Goal: Information Seeking & Learning: Learn about a topic

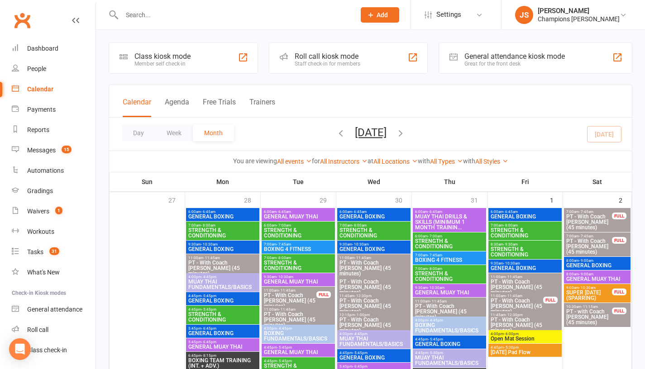
scroll to position [786, 0]
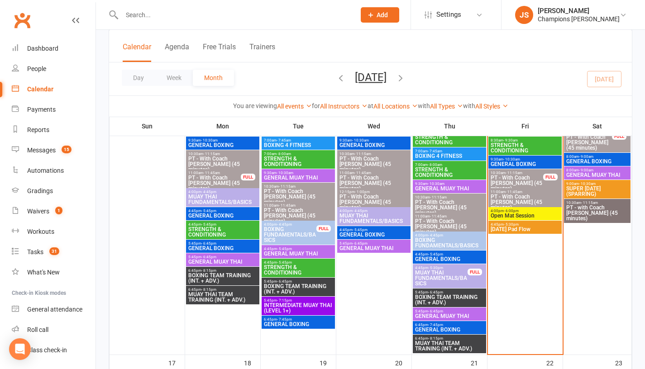
scroll to position [614, 0]
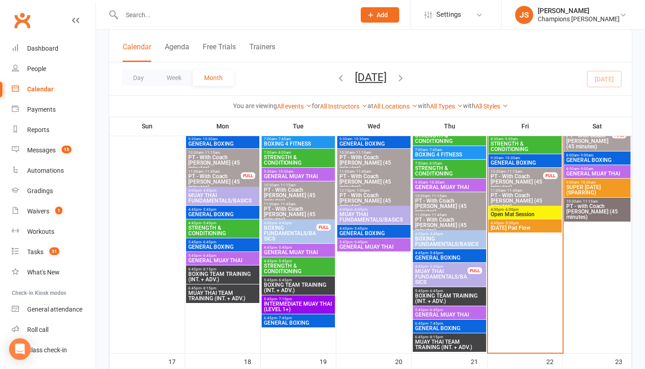
click at [505, 212] on span "Open Mat Session" at bounding box center [525, 214] width 70 height 5
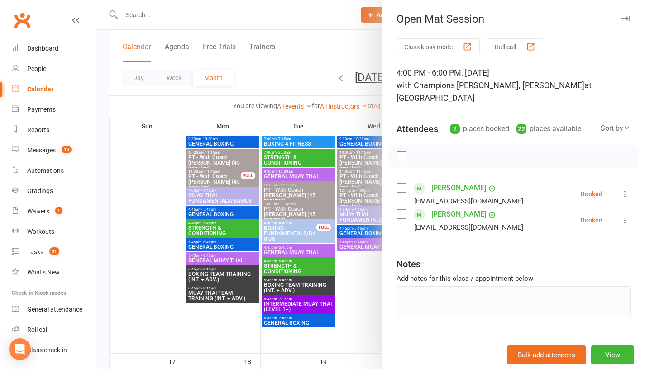
click at [436, 181] on link "Ryan Anderson" at bounding box center [458, 188] width 55 height 14
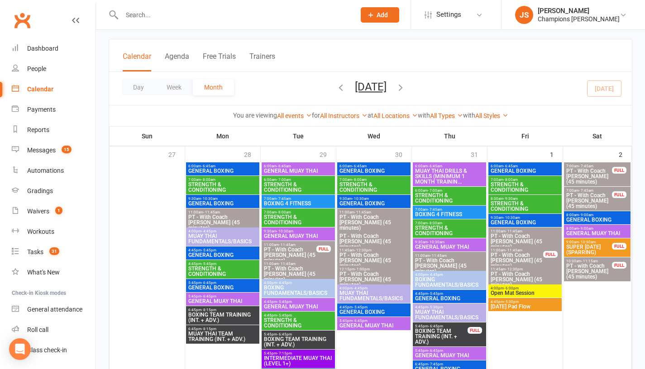
scroll to position [48, 0]
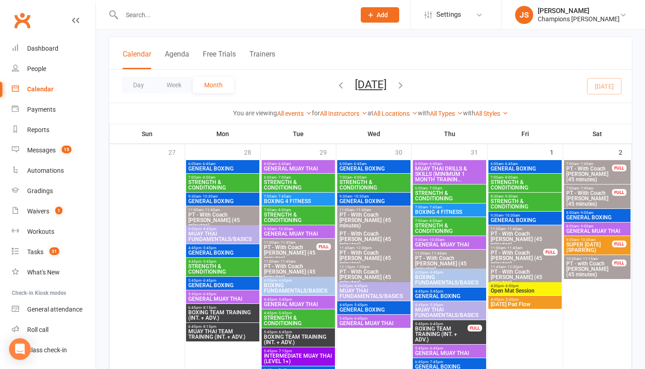
click at [537, 303] on span "[DATE] Pad Flow" at bounding box center [525, 304] width 70 height 5
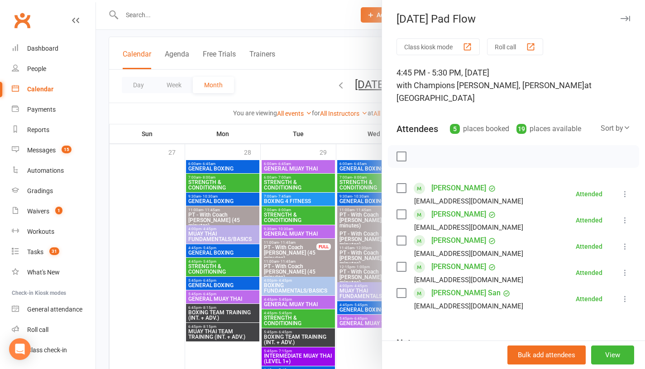
click at [355, 351] on div at bounding box center [370, 184] width 549 height 369
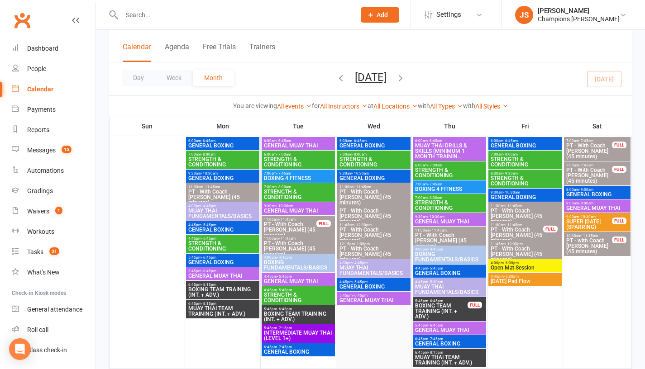
scroll to position [68, 0]
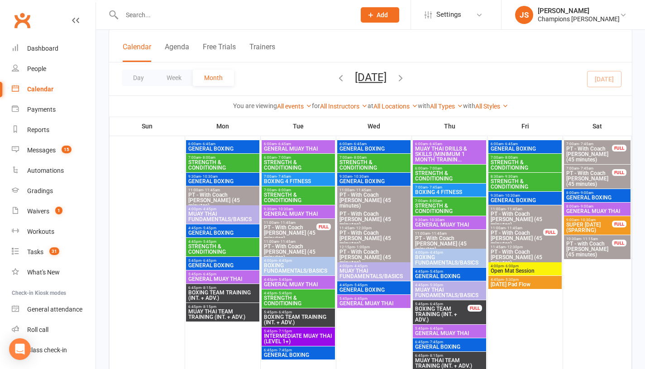
click at [610, 195] on span "GENERAL BOXING" at bounding box center [597, 197] width 63 height 5
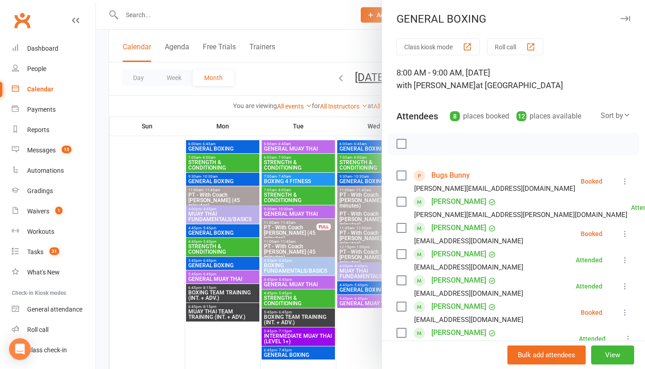
click at [438, 170] on link "Bugs Bunny" at bounding box center [450, 175] width 38 height 14
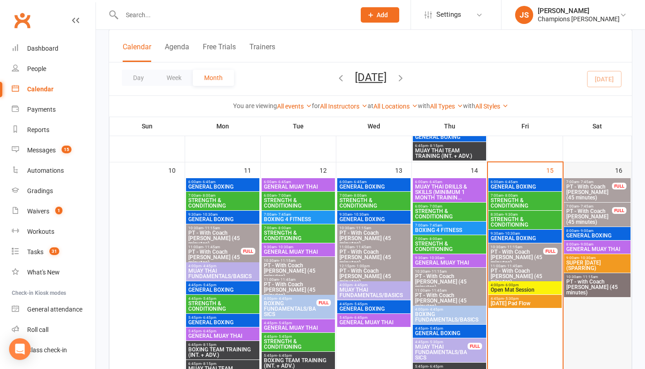
scroll to position [533, 0]
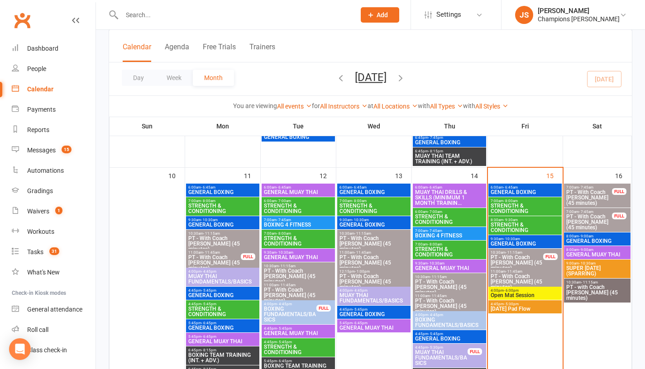
click at [579, 240] on span "GENERAL BOXING" at bounding box center [597, 240] width 63 height 5
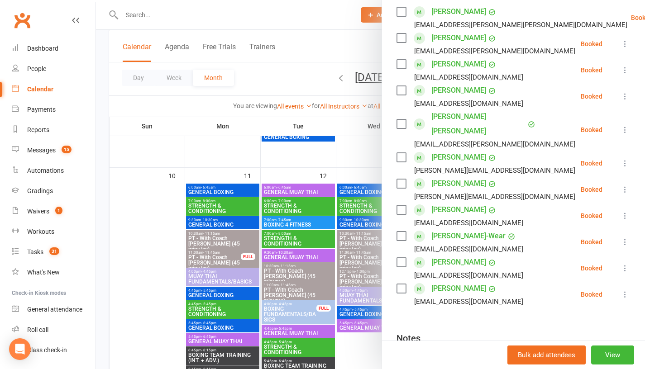
scroll to position [166, 0]
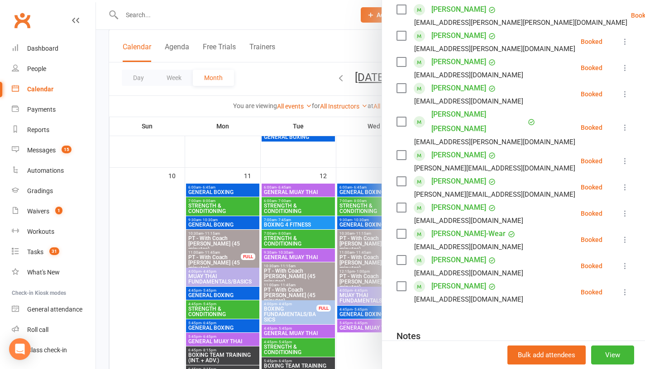
click at [354, 167] on div at bounding box center [370, 184] width 549 height 369
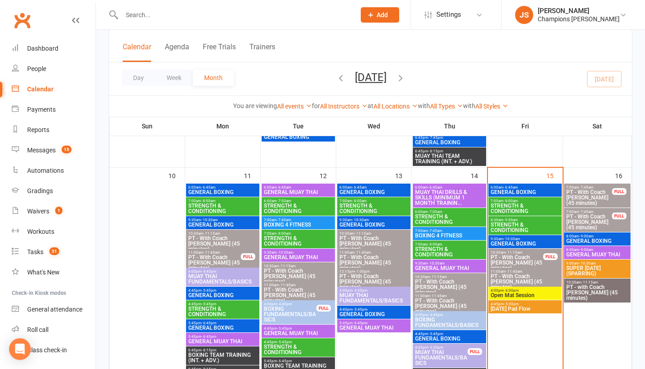
click at [588, 253] on span "GENERAL MUAY THAI" at bounding box center [597, 254] width 63 height 5
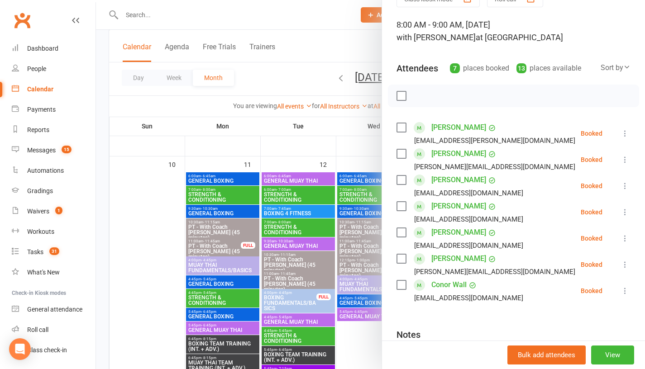
scroll to position [46, 0]
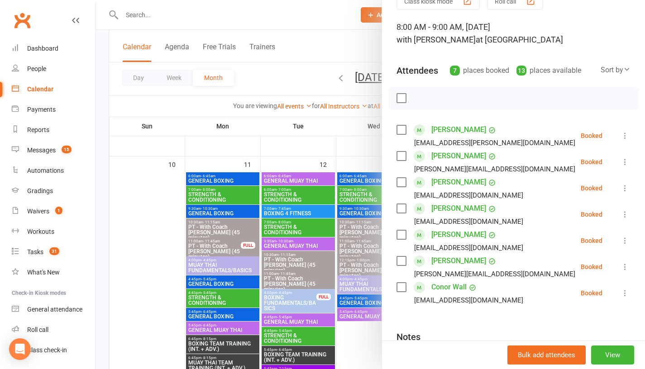
click at [338, 128] on div at bounding box center [370, 184] width 549 height 369
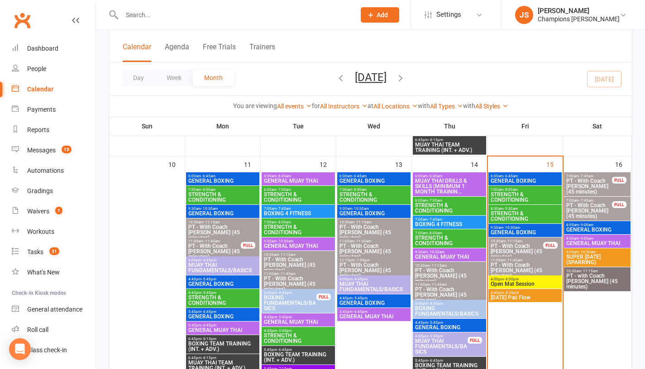
click at [444, 141] on span "6:45pm - 8:15pm" at bounding box center [449, 140] width 70 height 4
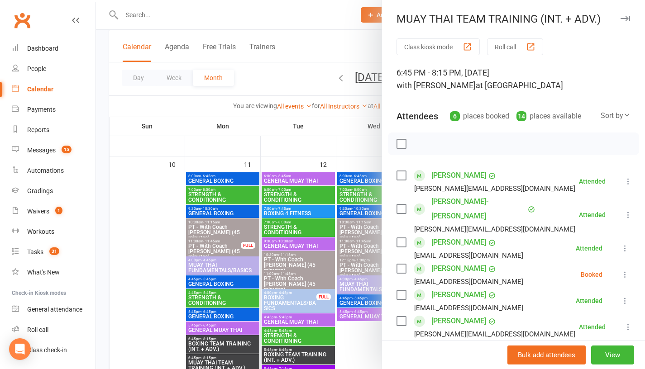
click at [325, 141] on div at bounding box center [370, 184] width 549 height 369
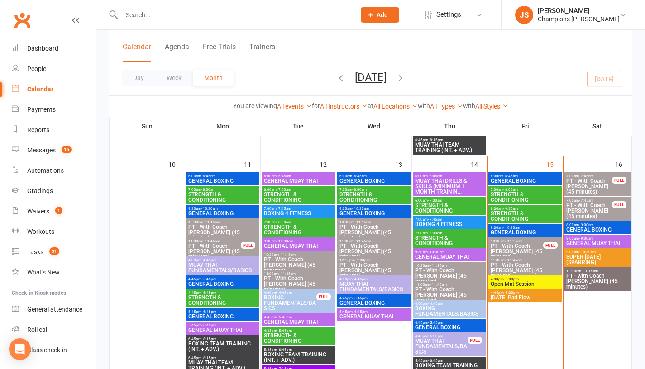
click at [518, 280] on span "4:00pm - 6:00pm" at bounding box center [525, 279] width 70 height 4
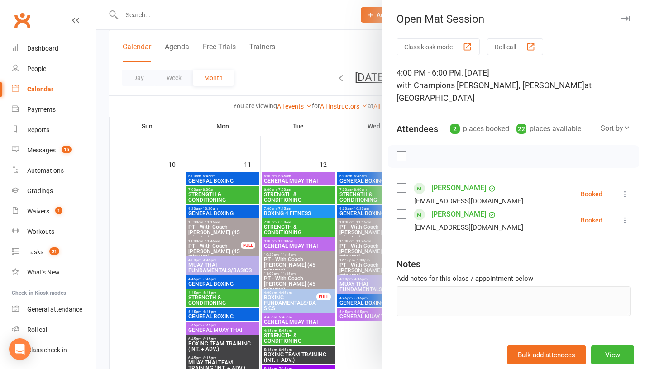
click at [352, 146] on div at bounding box center [370, 184] width 549 height 369
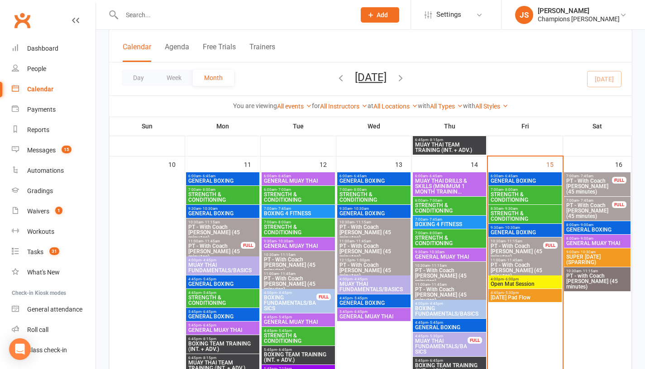
click at [520, 300] on span "[DATE] Pad Flow" at bounding box center [525, 297] width 70 height 5
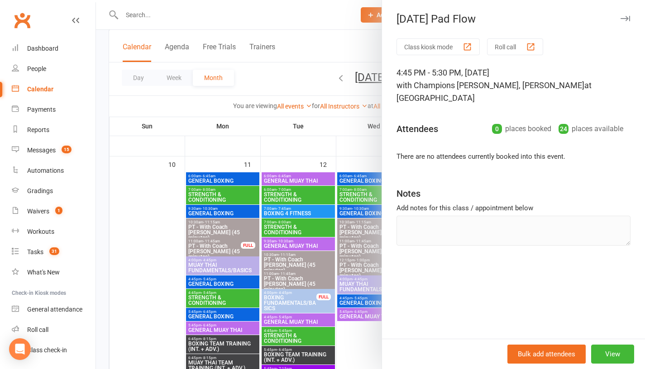
click at [343, 131] on div at bounding box center [370, 184] width 549 height 369
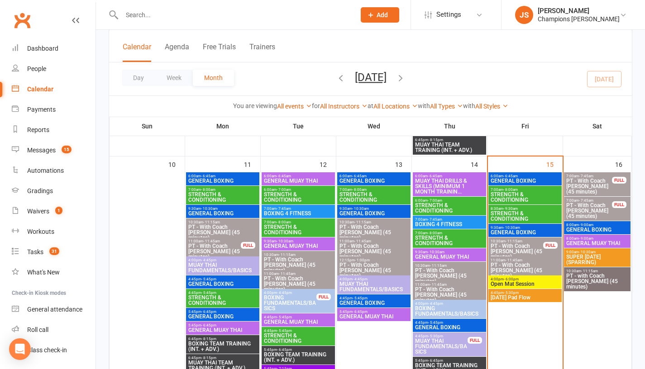
click at [618, 239] on span "8:00am - 9:00am" at bounding box center [597, 239] width 63 height 4
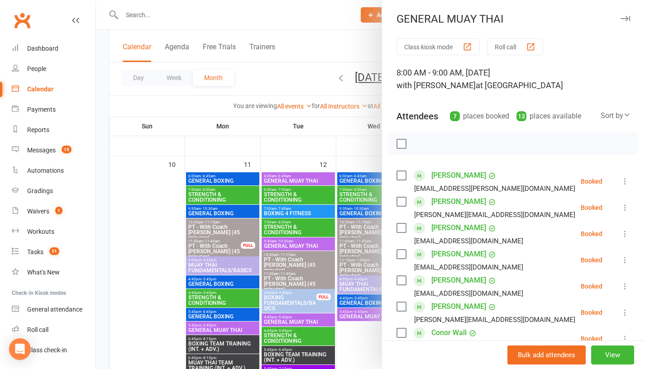
click at [350, 135] on div at bounding box center [370, 184] width 549 height 369
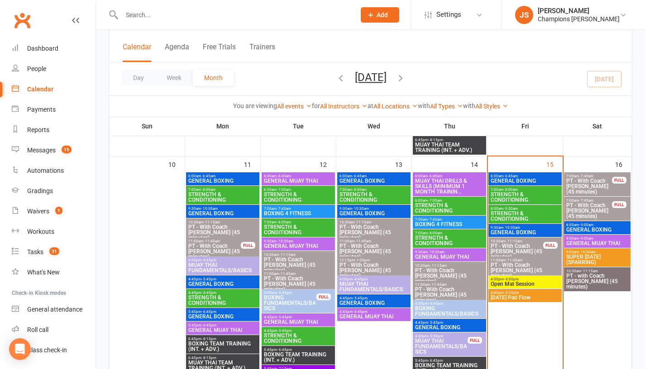
click at [595, 259] on span "SUPER [DATE] (SPARRING)" at bounding box center [597, 259] width 63 height 11
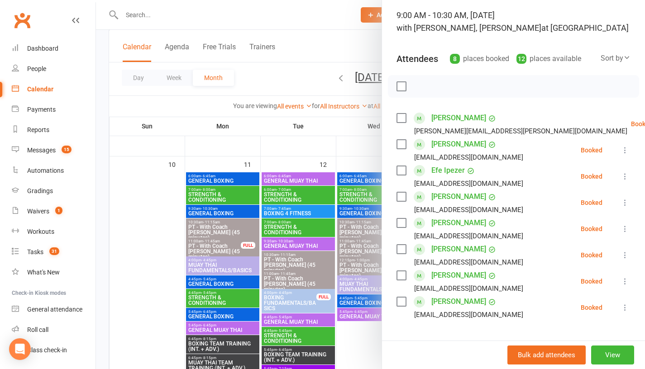
scroll to position [60, 0]
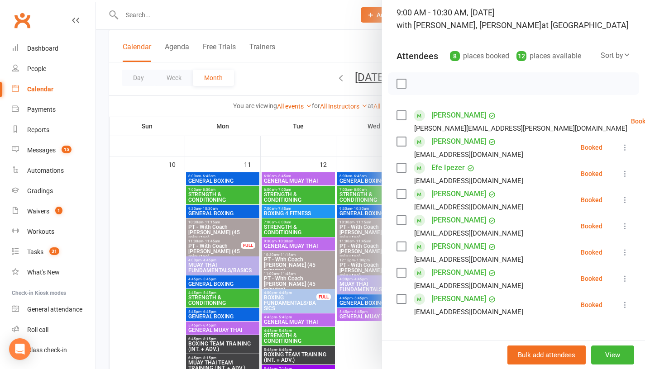
click at [442, 143] on link "Jesse Gabrielson" at bounding box center [458, 141] width 55 height 14
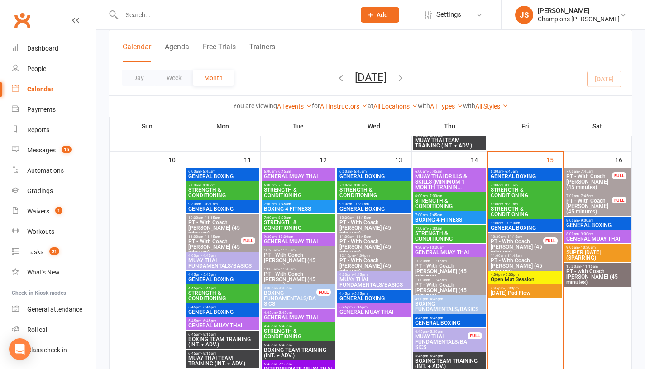
scroll to position [549, 0]
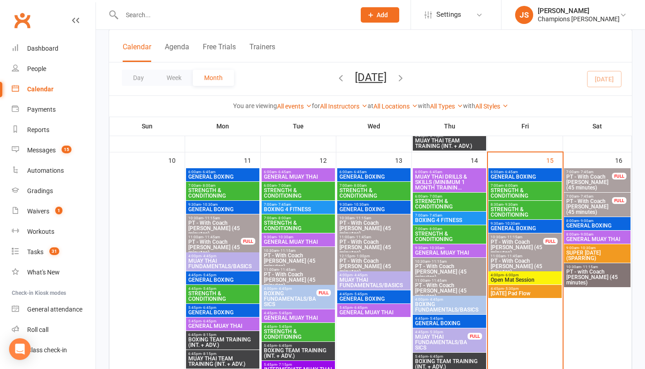
click at [584, 252] on span "SUPER [DATE] (SPARRING)" at bounding box center [597, 255] width 63 height 11
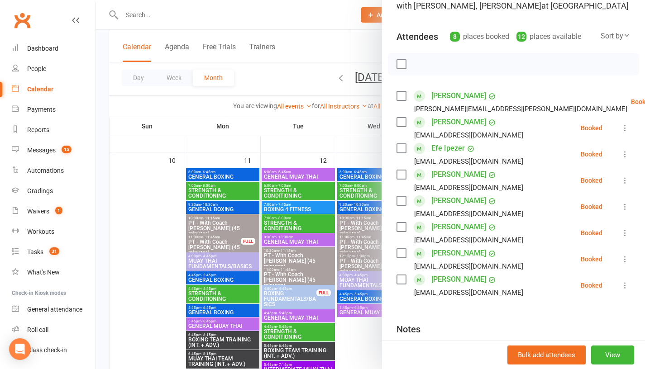
scroll to position [82, 0]
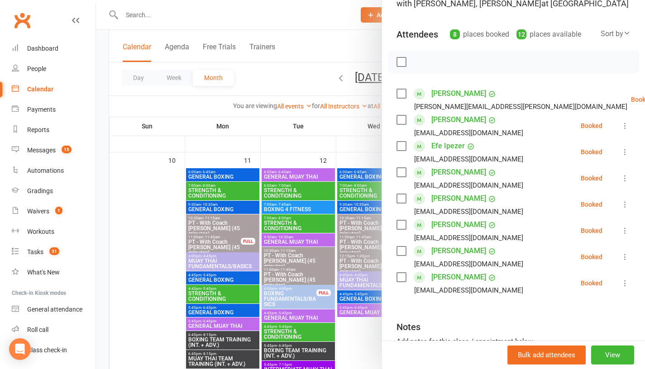
click at [445, 227] on link "Sashi Shrestha" at bounding box center [458, 225] width 55 height 14
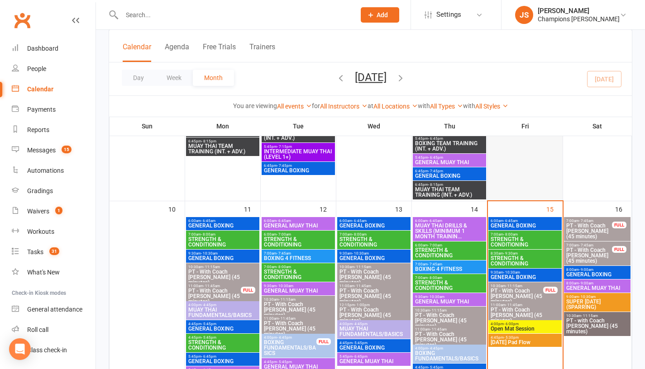
scroll to position [503, 0]
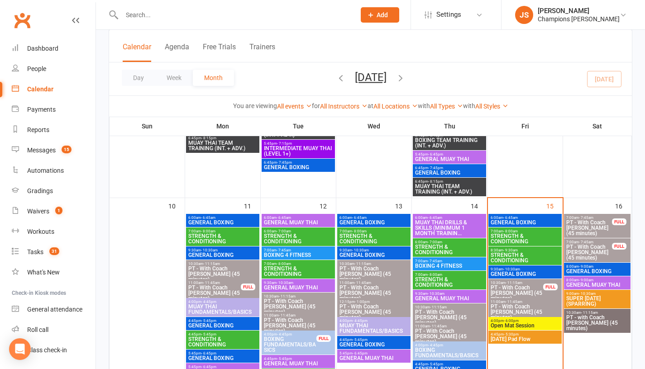
click at [530, 220] on span "GENERAL BOXING" at bounding box center [525, 222] width 70 height 5
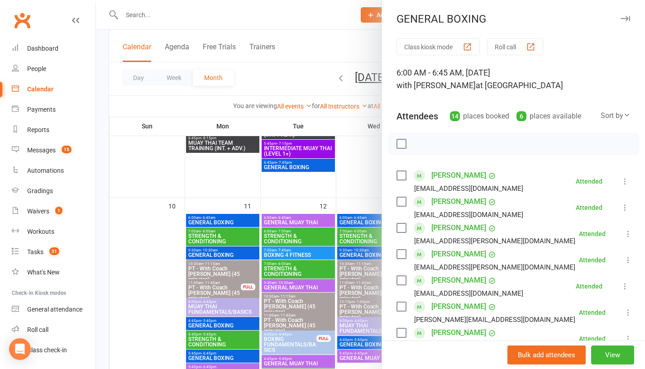
click at [360, 181] on div at bounding box center [370, 184] width 549 height 369
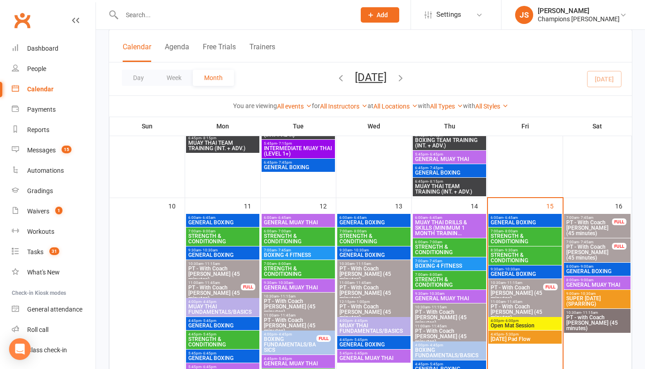
click at [525, 268] on span "9:30am - 10:30am" at bounding box center [525, 269] width 70 height 4
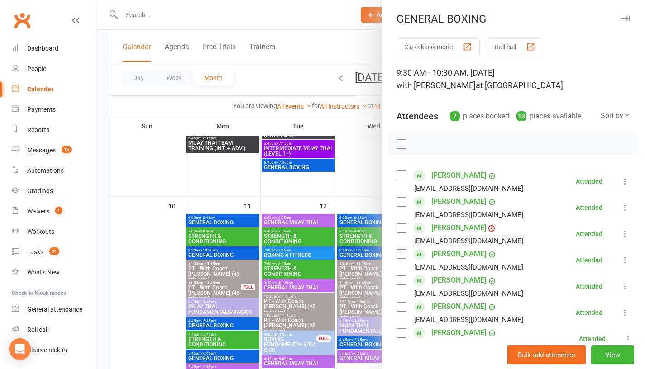
click at [363, 170] on div at bounding box center [370, 184] width 549 height 369
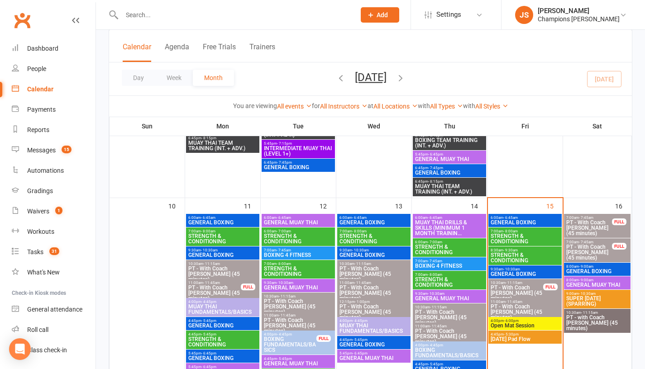
click at [511, 272] on span "GENERAL BOXING" at bounding box center [525, 273] width 70 height 5
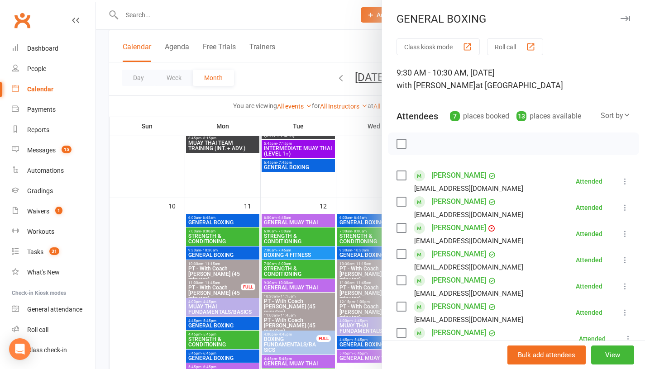
click at [344, 170] on div at bounding box center [370, 184] width 549 height 369
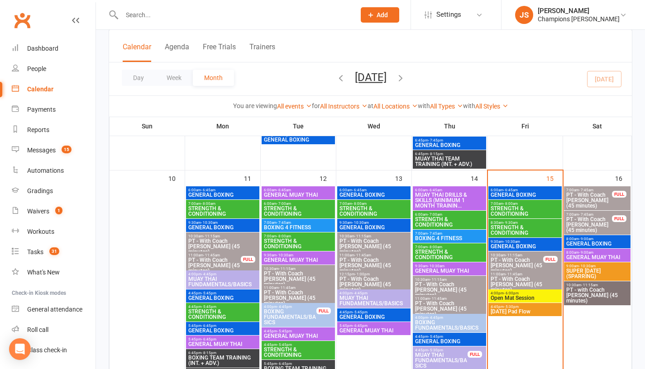
scroll to position [543, 0]
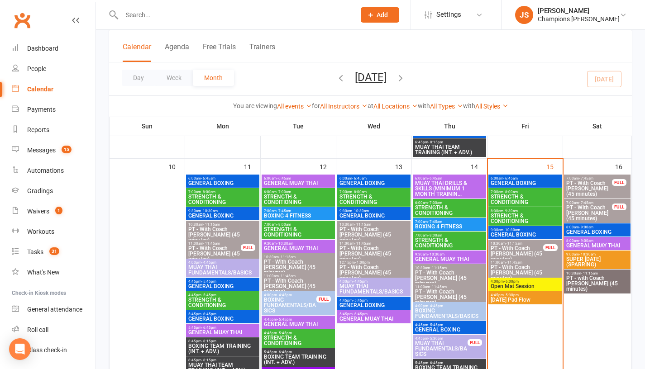
click at [505, 232] on span "GENERAL BOXING" at bounding box center [525, 234] width 70 height 5
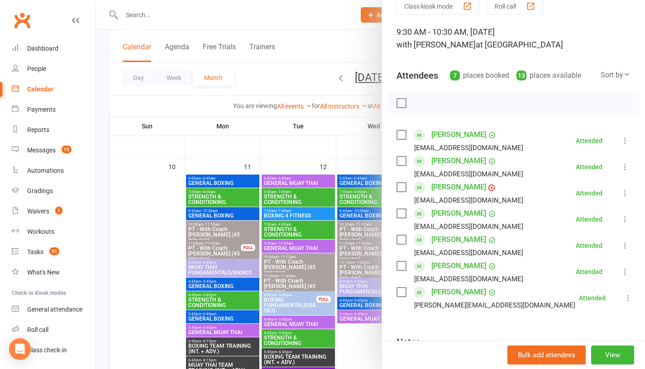
scroll to position [41, 0]
click at [366, 152] on div at bounding box center [370, 184] width 549 height 369
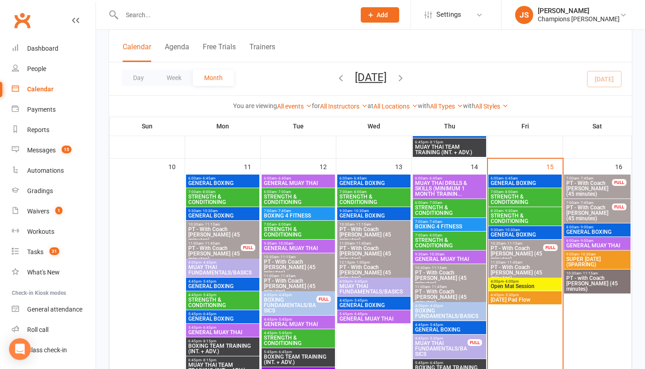
click at [587, 229] on span "- 9:00am" at bounding box center [586, 227] width 14 height 4
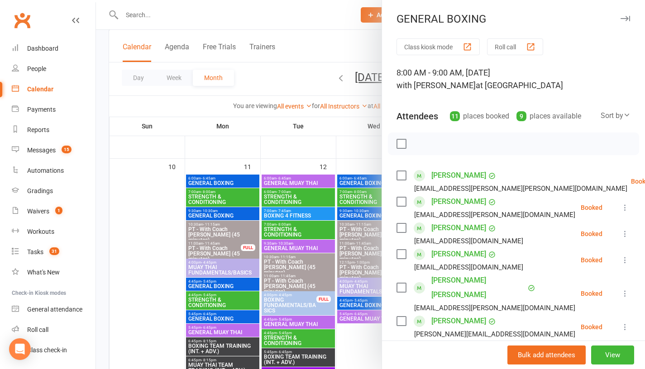
click at [334, 142] on div at bounding box center [370, 184] width 549 height 369
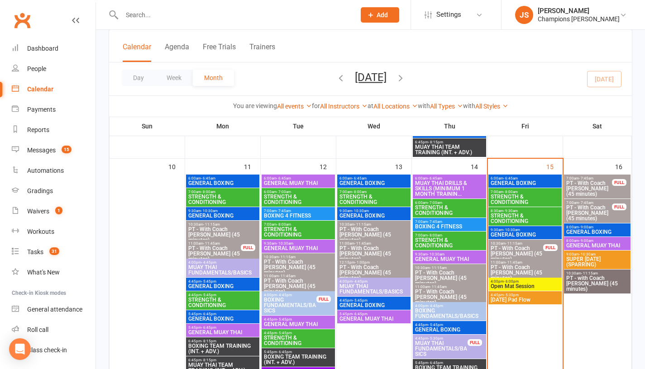
click at [595, 244] on span "GENERAL MUAY THAI" at bounding box center [597, 245] width 63 height 5
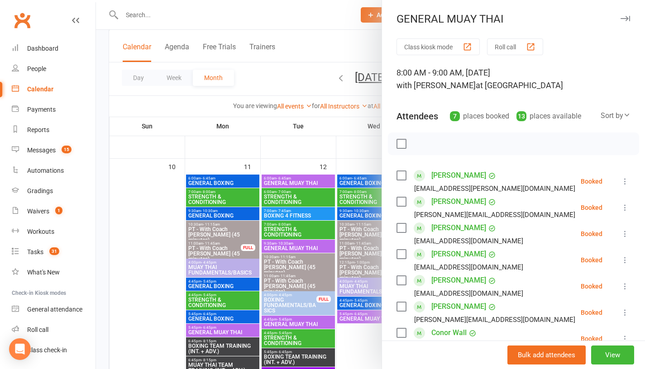
click at [324, 130] on div at bounding box center [370, 184] width 549 height 369
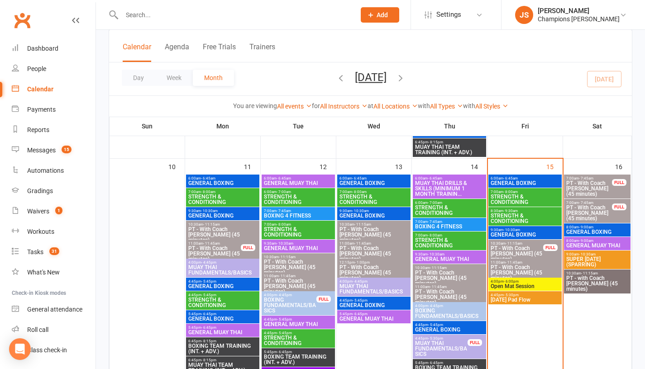
click at [518, 285] on span "Open Mat Session" at bounding box center [525, 286] width 70 height 5
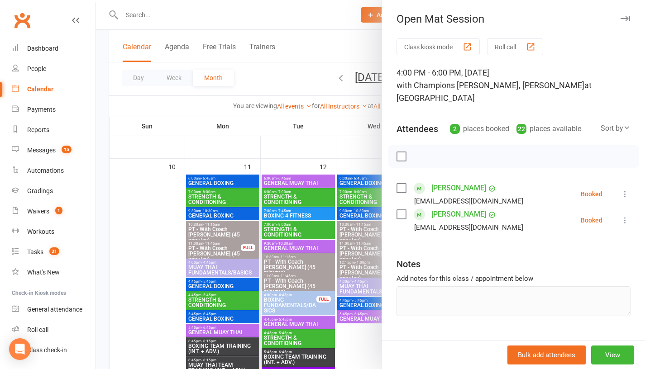
click at [359, 146] on div at bounding box center [370, 184] width 549 height 369
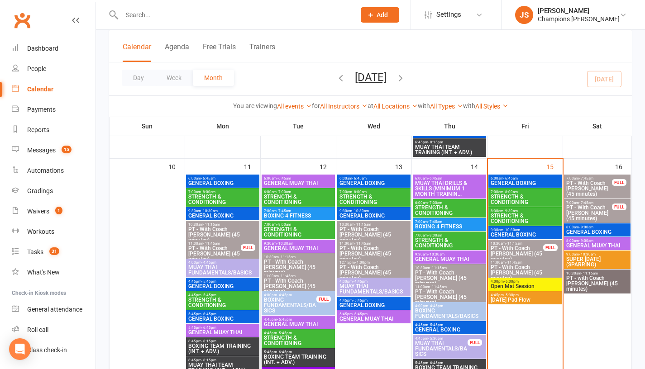
click at [514, 298] on span "[DATE] Pad Flow" at bounding box center [525, 299] width 70 height 5
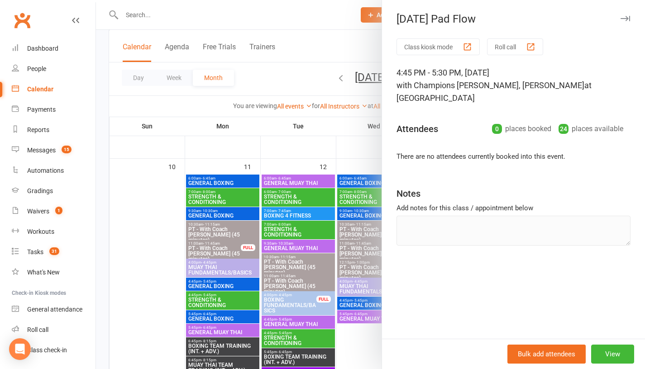
click at [362, 150] on div at bounding box center [370, 184] width 549 height 369
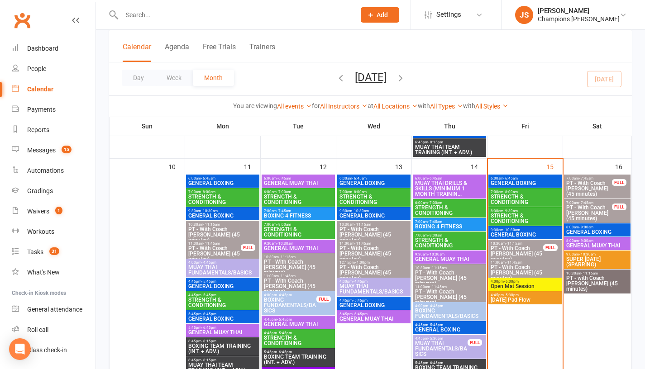
click at [524, 181] on span "GENERAL BOXING" at bounding box center [525, 183] width 70 height 5
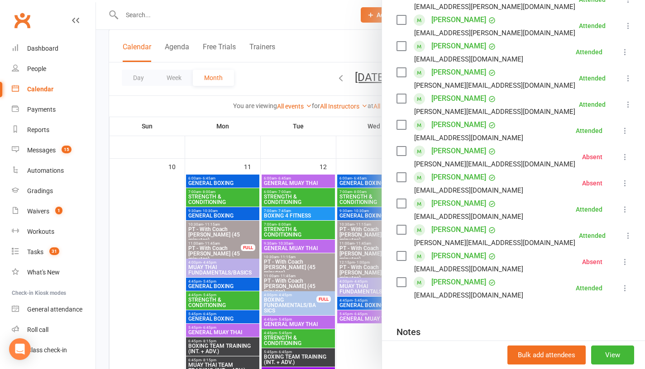
scroll to position [249, 0]
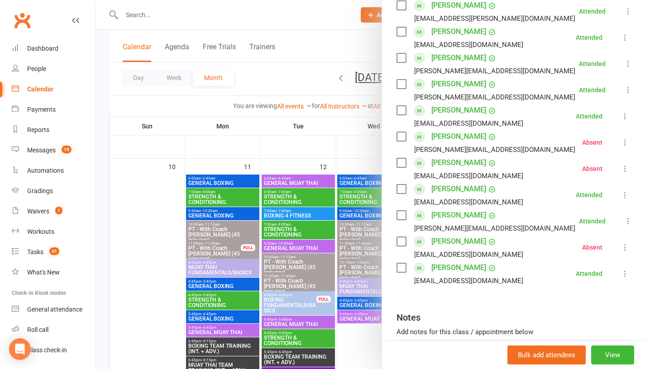
click at [358, 161] on div at bounding box center [370, 184] width 549 height 369
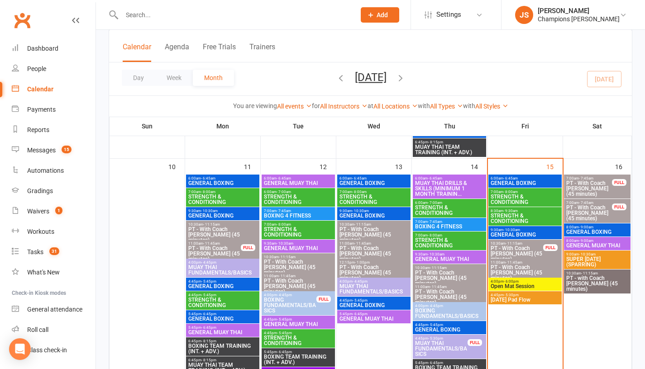
click at [510, 233] on span "GENERAL BOXING" at bounding box center [525, 234] width 70 height 5
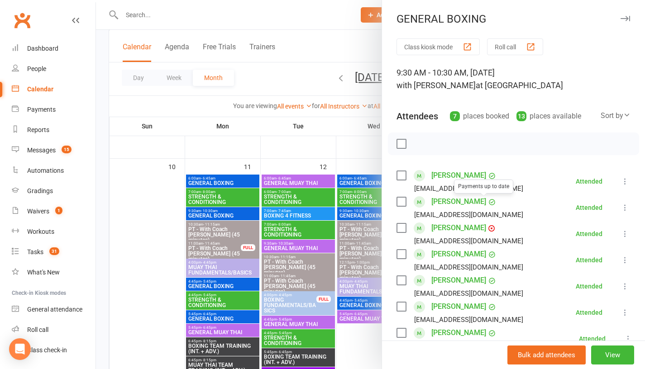
click at [330, 147] on div at bounding box center [370, 184] width 549 height 369
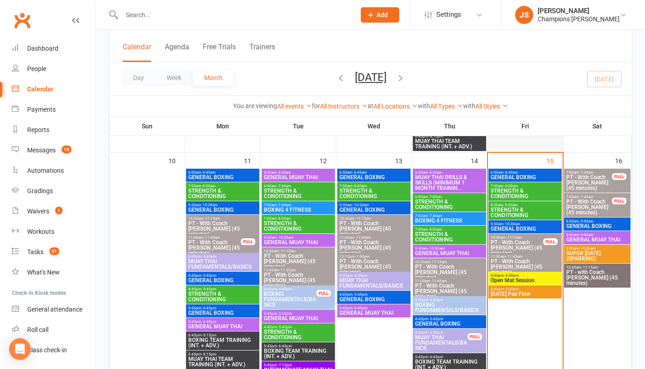
scroll to position [555, 0]
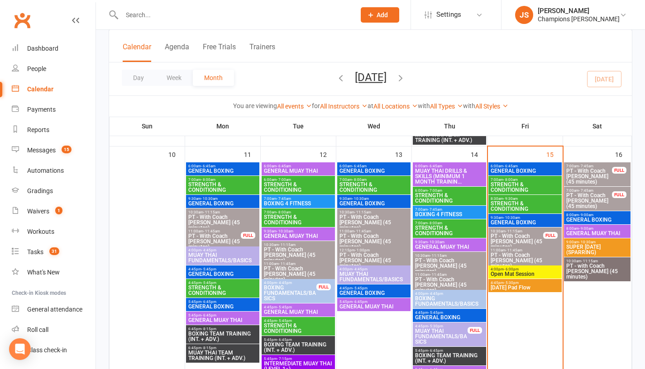
click at [530, 271] on span "4:00pm - 6:00pm" at bounding box center [525, 269] width 70 height 4
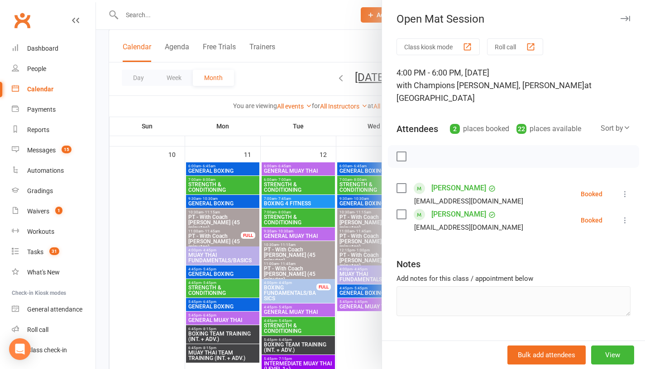
click at [347, 140] on div at bounding box center [370, 184] width 549 height 369
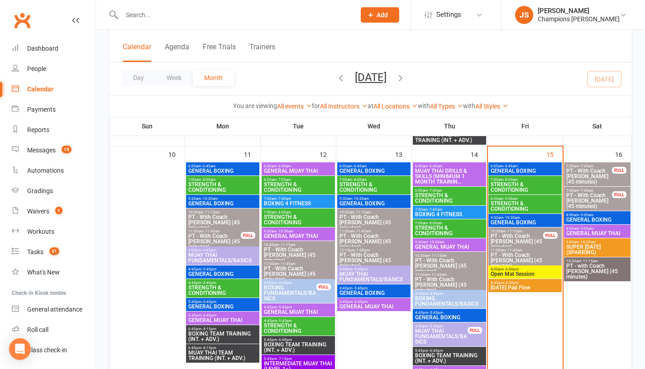
click at [536, 276] on span "Open Mat Session" at bounding box center [525, 273] width 70 height 5
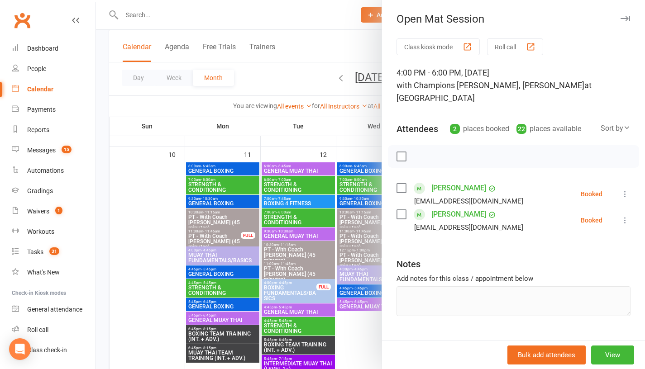
click at [340, 128] on div at bounding box center [370, 184] width 549 height 369
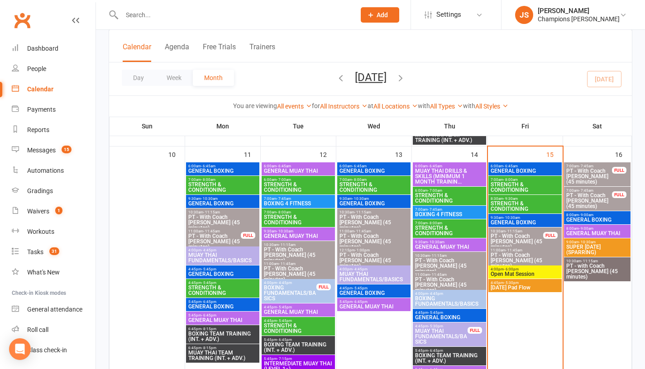
click at [504, 286] on span "[DATE] Pad Flow" at bounding box center [525, 287] width 70 height 5
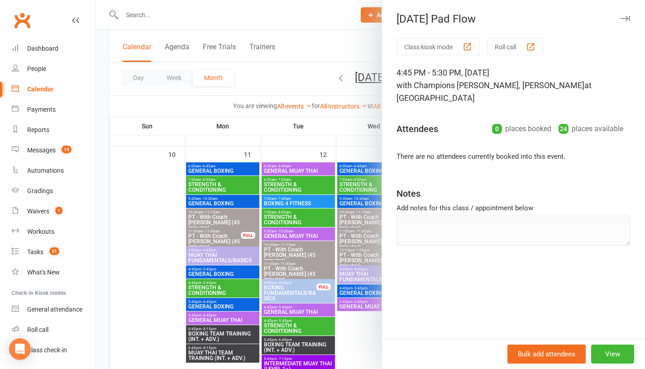
click at [361, 152] on div at bounding box center [370, 184] width 549 height 369
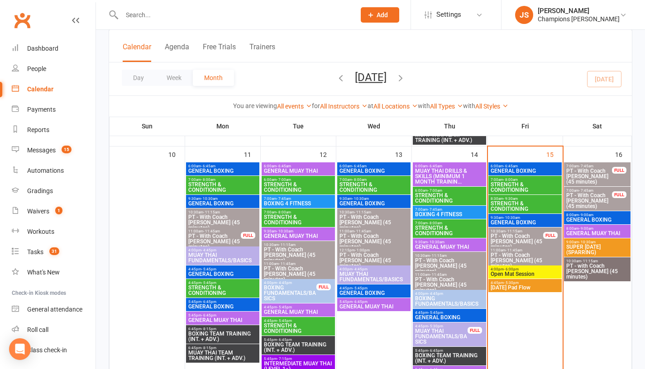
click at [597, 219] on span "GENERAL BOXING" at bounding box center [597, 219] width 63 height 5
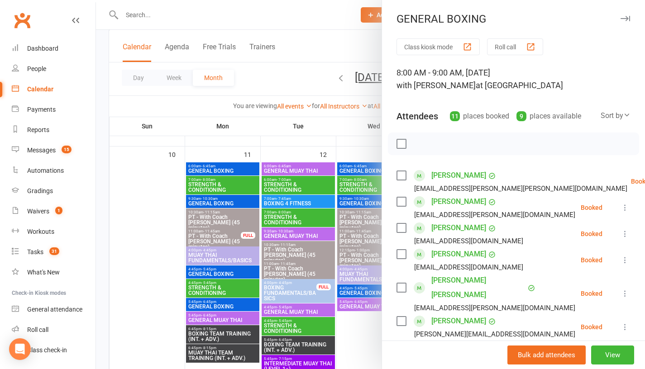
click at [335, 132] on div at bounding box center [370, 184] width 549 height 369
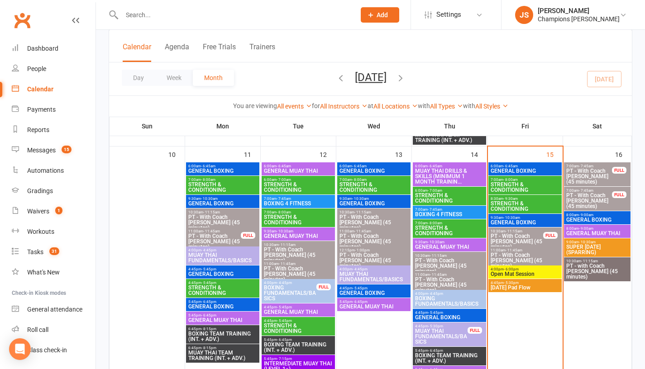
click at [601, 229] on span "8:00am - 9:00am" at bounding box center [597, 229] width 63 height 4
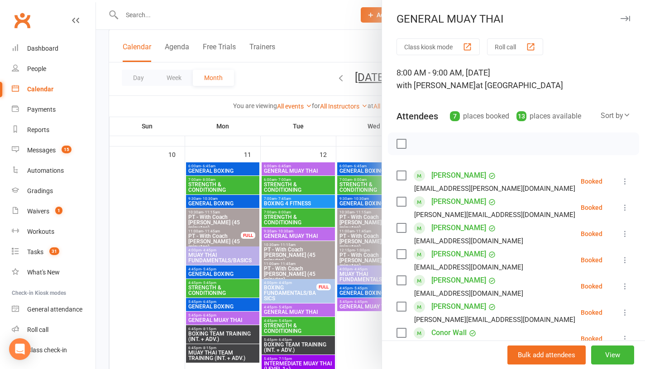
click at [457, 310] on link "Horace Villeroy" at bounding box center [458, 307] width 55 height 14
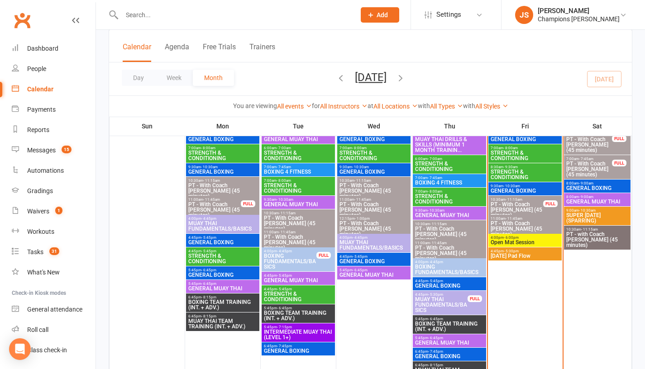
scroll to position [589, 0]
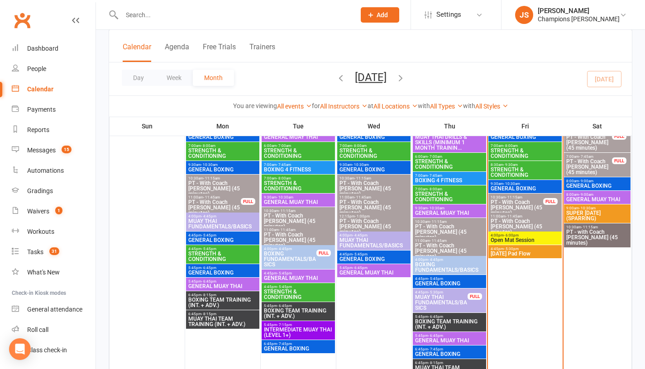
click at [514, 235] on span "- 6:00pm" at bounding box center [511, 235] width 15 height 4
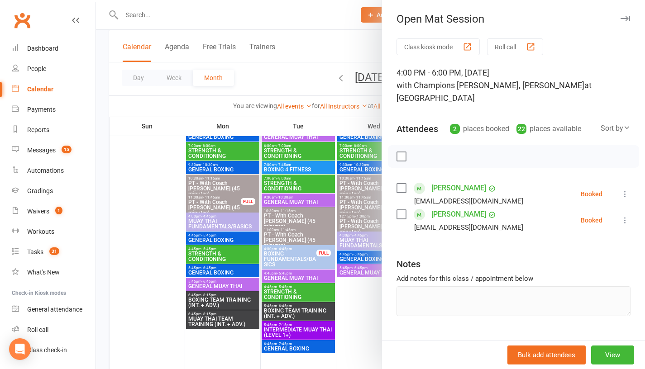
click at [295, 91] on div at bounding box center [370, 184] width 549 height 369
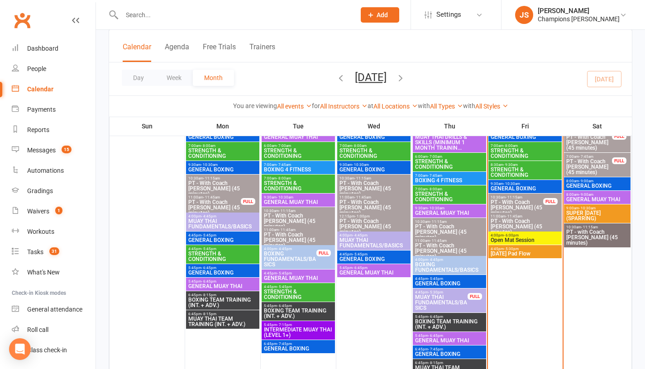
click at [505, 254] on span "[DATE] Pad Flow" at bounding box center [525, 253] width 70 height 5
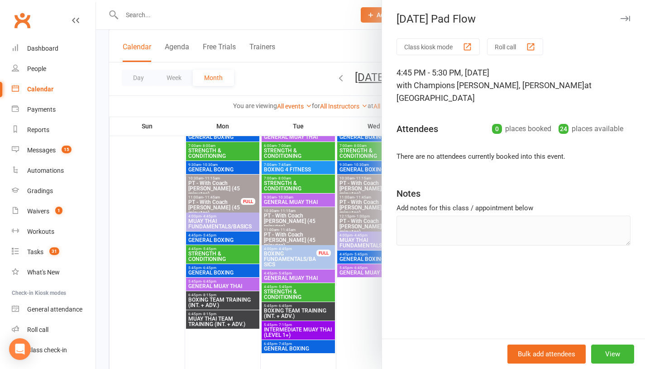
click at [294, 72] on div at bounding box center [370, 184] width 549 height 369
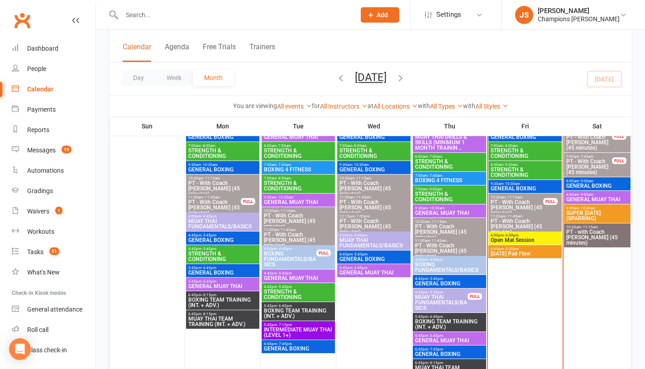
click at [528, 238] on span "Open Mat Session" at bounding box center [525, 240] width 70 height 5
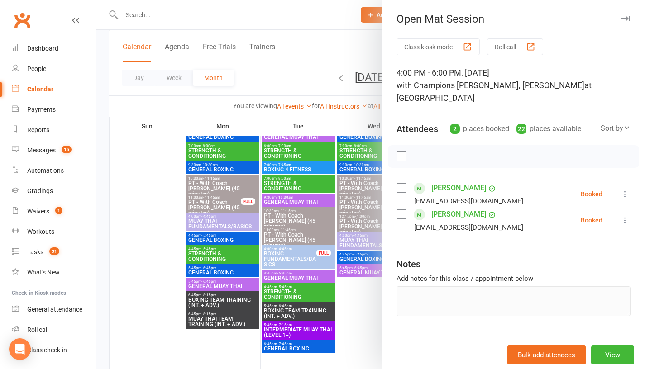
click at [440, 181] on link "Ryan Anderson" at bounding box center [458, 188] width 55 height 14
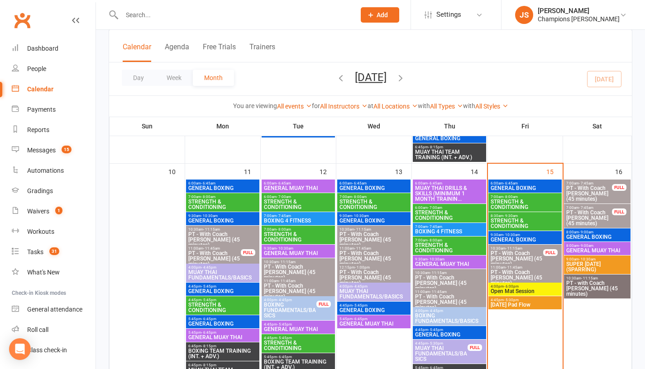
scroll to position [538, 0]
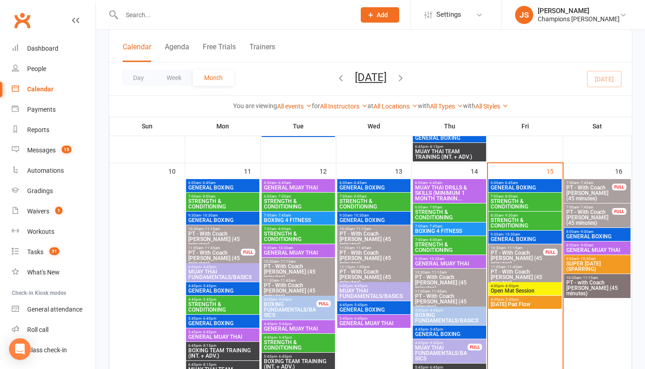
click at [524, 303] on span "[DATE] Pad Flow" at bounding box center [525, 304] width 70 height 5
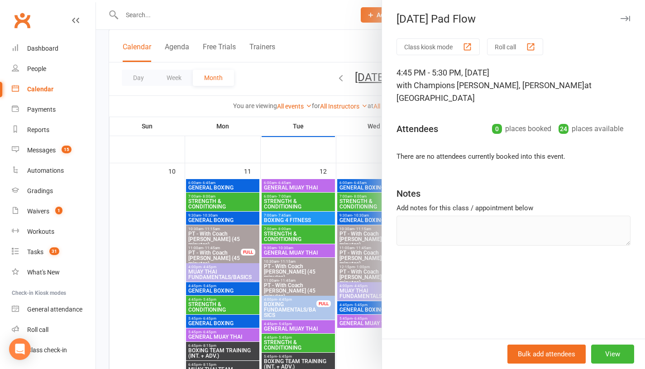
click at [353, 147] on div at bounding box center [370, 184] width 549 height 369
